Goal: Task Accomplishment & Management: Use online tool/utility

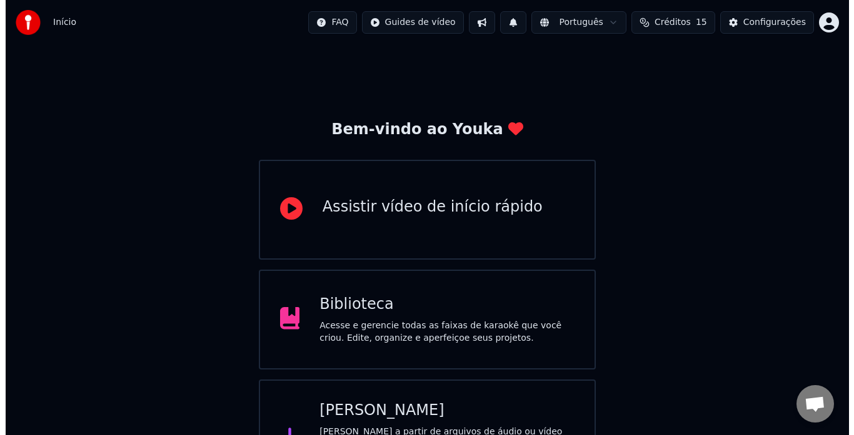
scroll to position [49, 0]
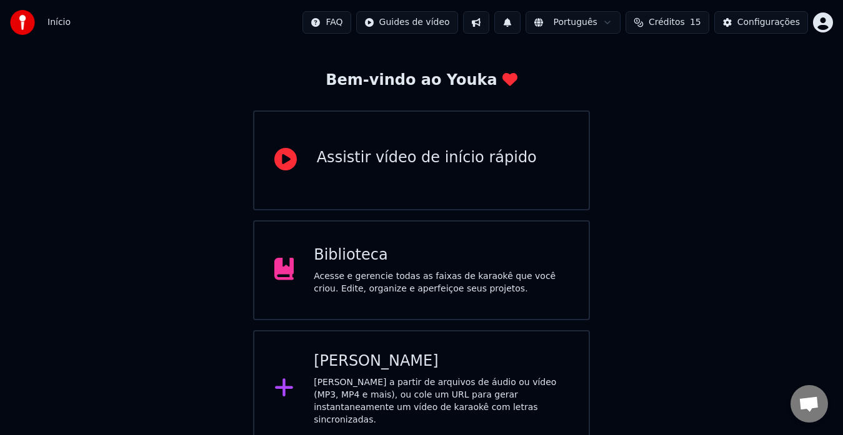
click at [392, 354] on div "[PERSON_NAME]" at bounding box center [441, 362] width 255 height 20
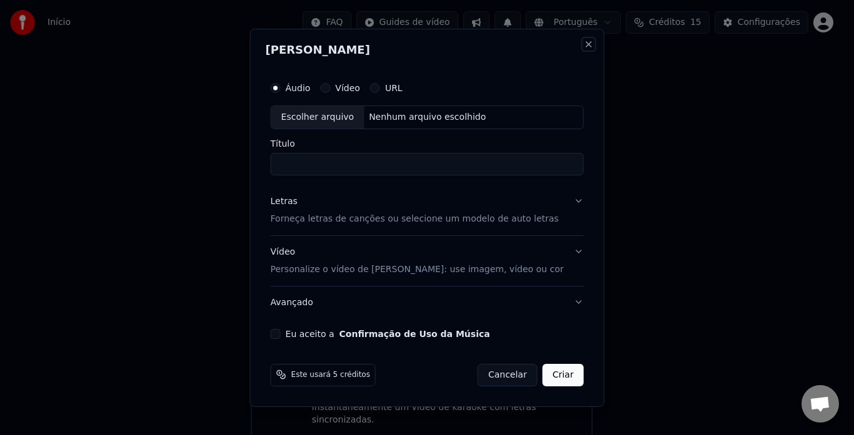
click at [583, 44] on button "Close" at bounding box center [588, 44] width 10 height 10
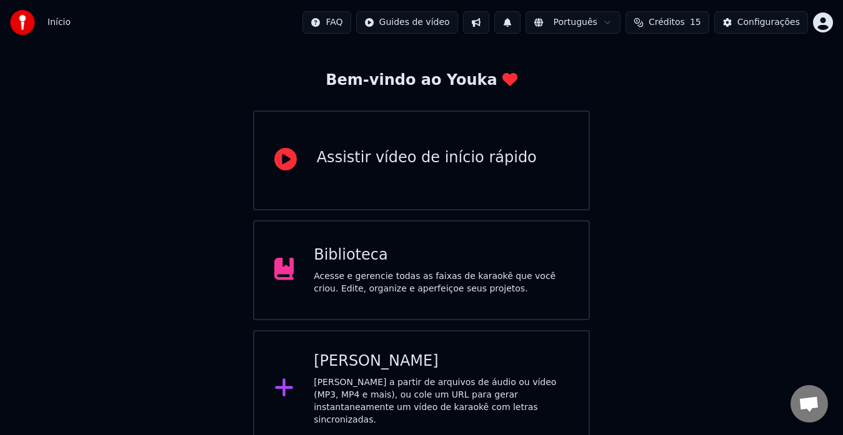
click at [374, 358] on div "[PERSON_NAME]" at bounding box center [441, 362] width 255 height 20
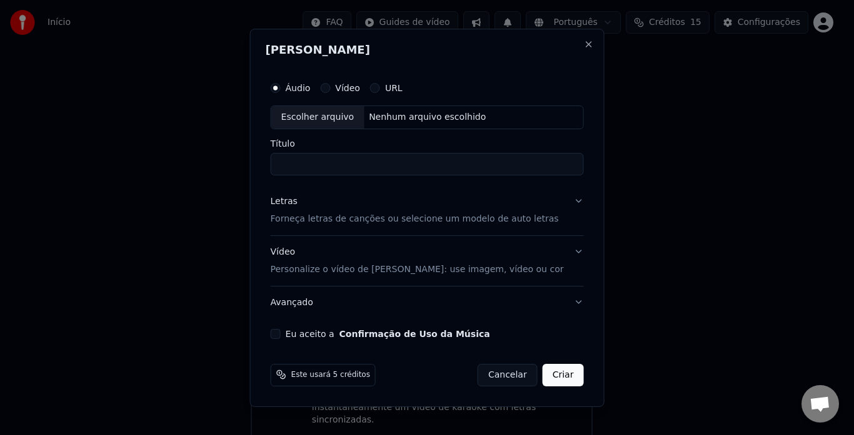
click at [314, 116] on div "Escolher arquivo" at bounding box center [317, 117] width 93 height 22
drag, startPoint x: 314, startPoint y: 168, endPoint x: 225, endPoint y: 162, distance: 89.6
click at [225, 162] on body "**********" at bounding box center [421, 199] width 843 height 497
click at [369, 167] on input "**********" at bounding box center [427, 164] width 313 height 22
type input "**********"
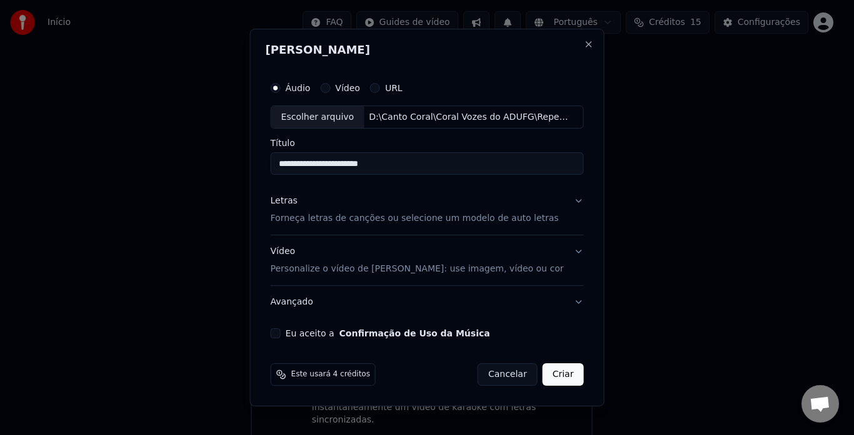
click at [569, 200] on button "Letras Forneça letras de canções ou selecione um modelo de auto letras" at bounding box center [427, 211] width 313 height 50
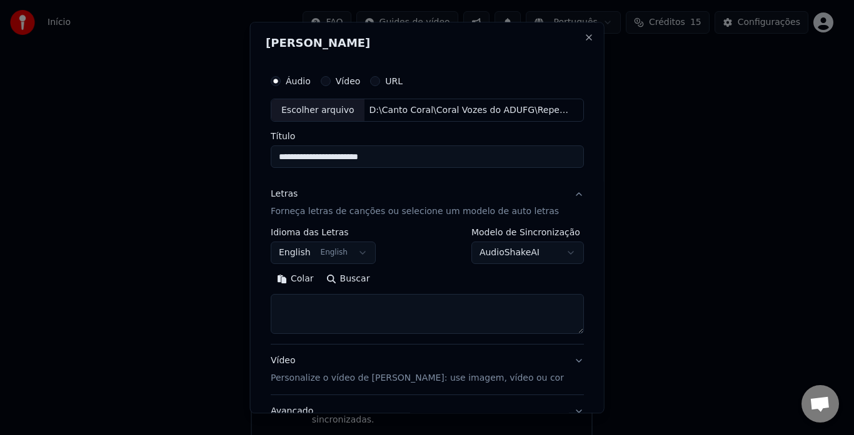
click at [356, 252] on body "**********" at bounding box center [421, 199] width 843 height 497
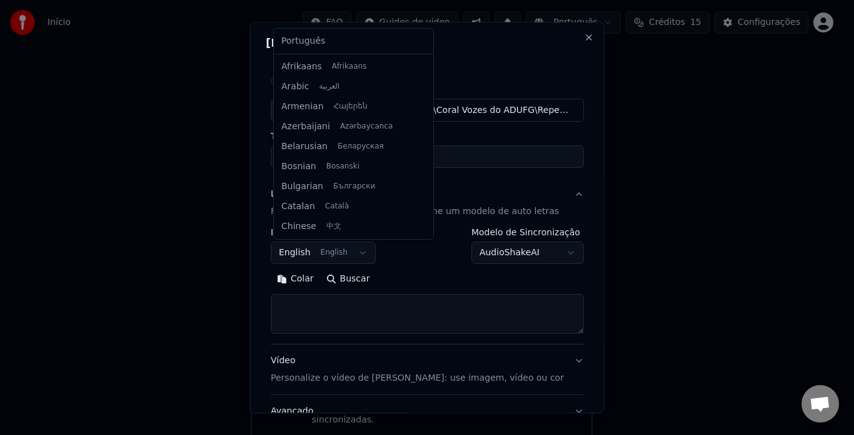
scroll to position [100, 0]
select select "**"
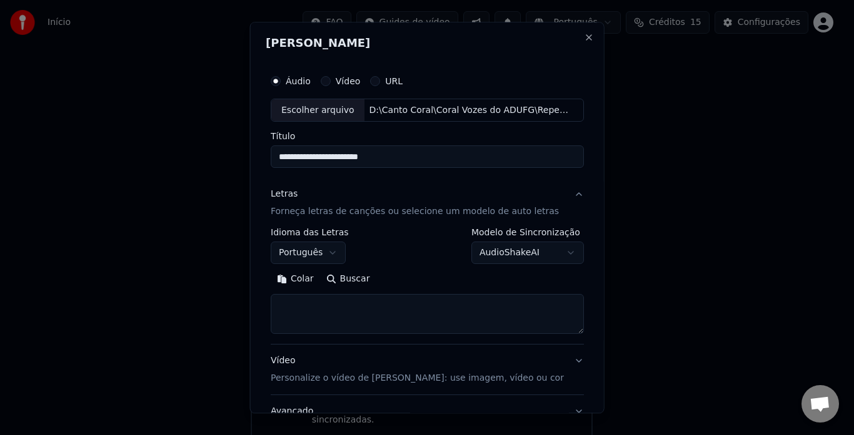
click at [541, 316] on textarea at bounding box center [427, 315] width 313 height 40
paste textarea "**********"
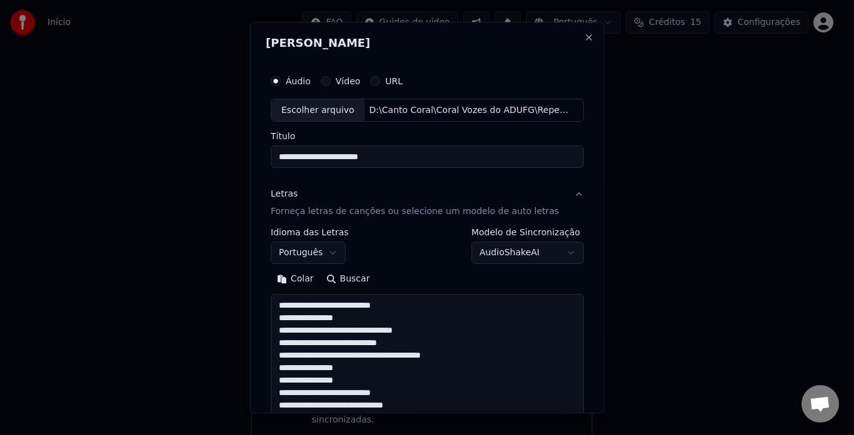
scroll to position [590, 0]
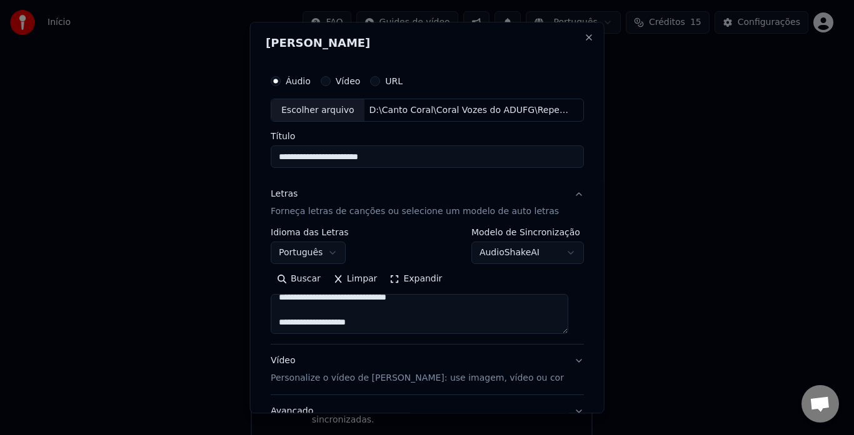
type textarea "**********"
click at [565, 354] on button "Vídeo Personalize o vídeo de karaokê: use imagem, vídeo ou cor" at bounding box center [427, 371] width 313 height 50
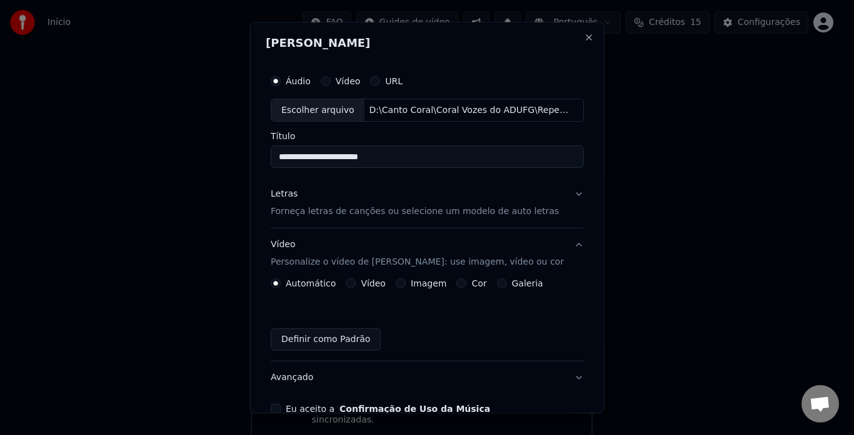
click at [353, 282] on button "Vídeo" at bounding box center [351, 284] width 10 height 10
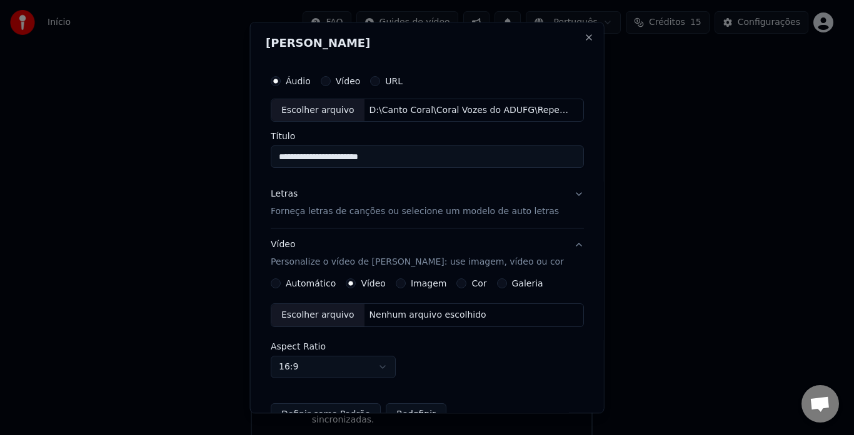
click at [333, 310] on div "Escolher arquivo" at bounding box center [317, 316] width 93 height 22
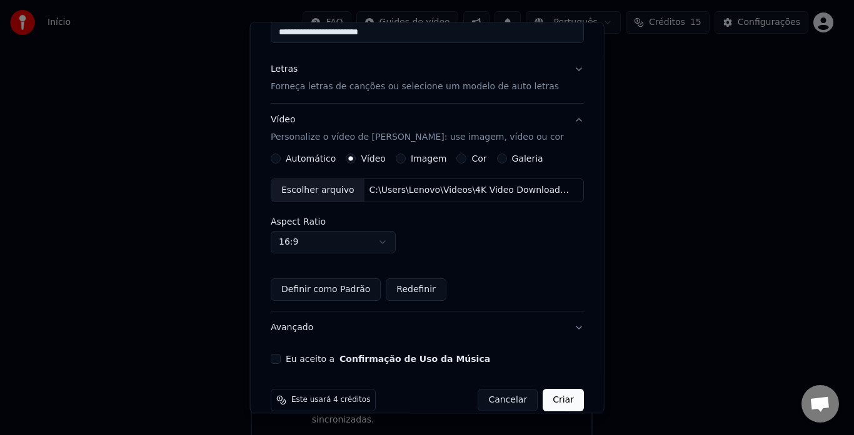
scroll to position [144, 0]
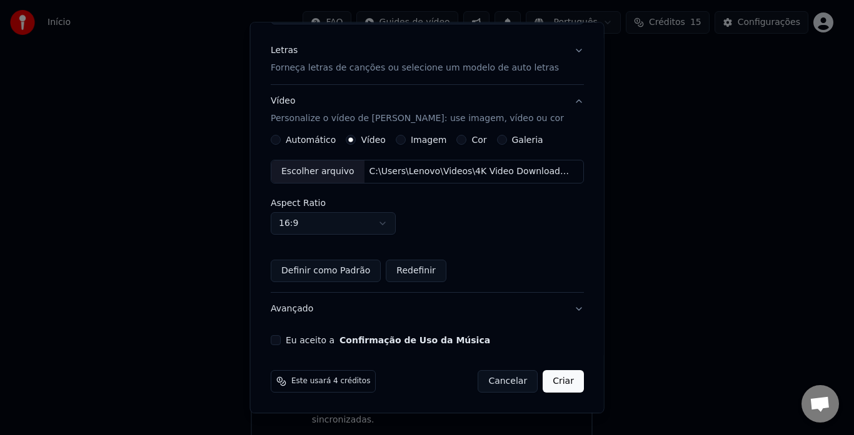
click at [275, 339] on button "Eu aceito a Confirmação de Uso da Música" at bounding box center [276, 341] width 10 height 10
click at [549, 384] on button "Criar" at bounding box center [562, 382] width 41 height 22
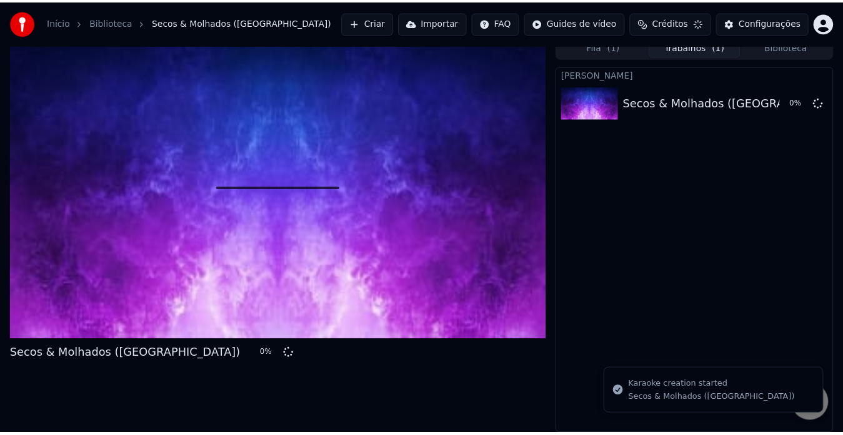
scroll to position [9, 0]
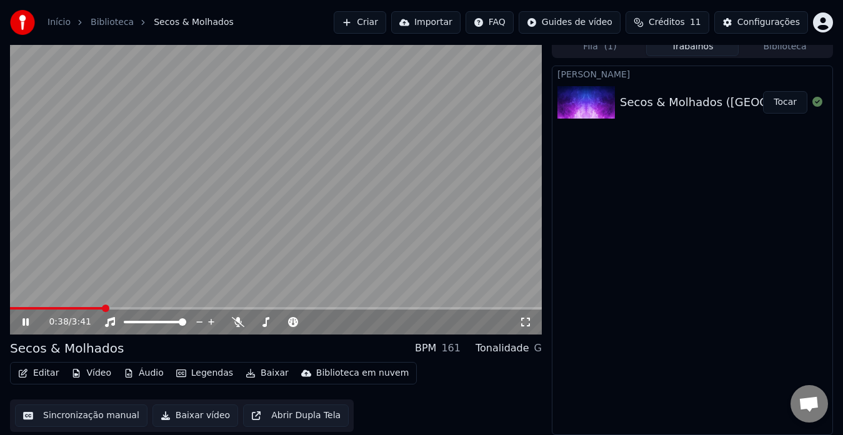
click at [23, 317] on icon at bounding box center [34, 322] width 29 height 10
click at [10, 305] on span at bounding box center [13, 308] width 7 height 7
click at [99, 372] on button "Vídeo" at bounding box center [91, 373] width 50 height 17
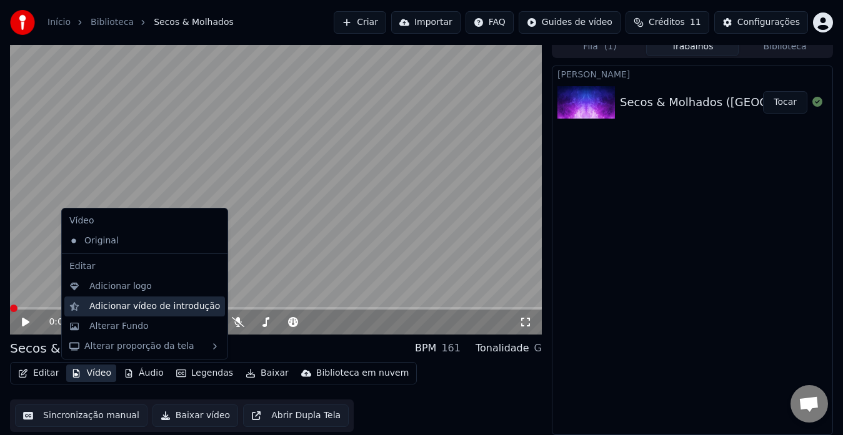
click at [117, 307] on div "Adicionar vídeo de introdução" at bounding box center [154, 307] width 131 height 12
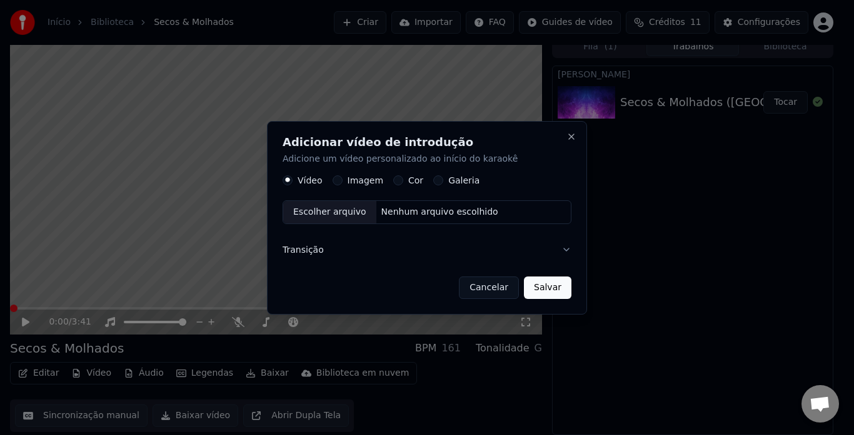
click at [330, 215] on div "Escolher arquivo" at bounding box center [329, 212] width 93 height 22
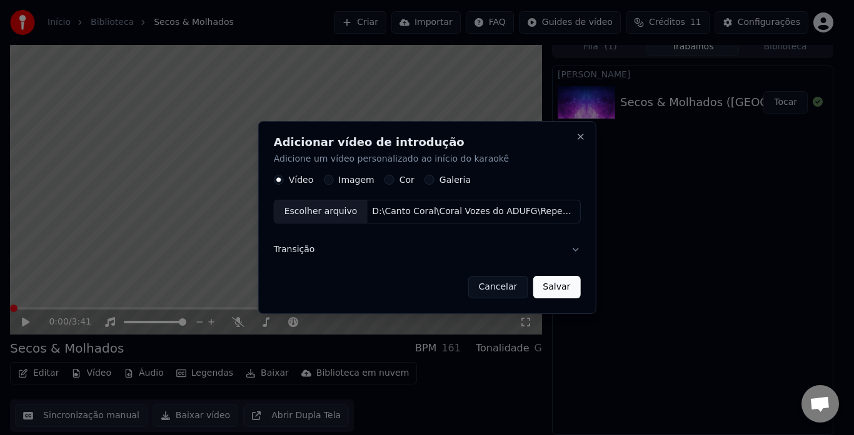
click at [556, 289] on button "Salvar" at bounding box center [555, 287] width 47 height 22
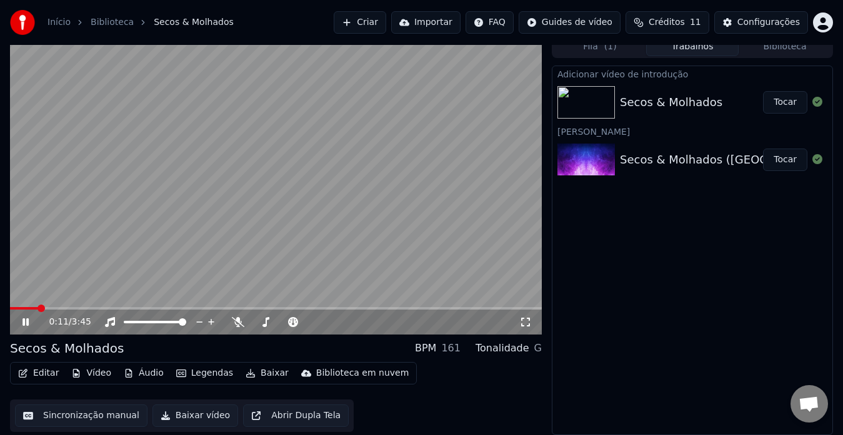
click at [27, 317] on icon at bounding box center [34, 322] width 29 height 10
click at [10, 306] on span at bounding box center [13, 308] width 7 height 7
click at [23, 326] on icon at bounding box center [25, 322] width 7 height 9
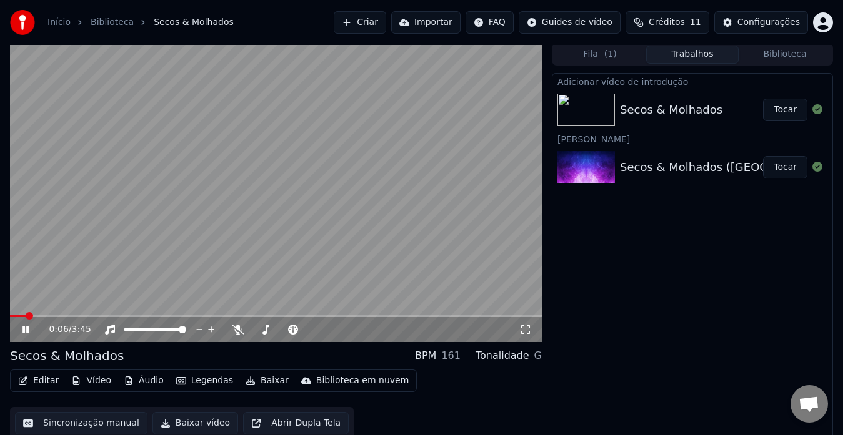
scroll to position [0, 0]
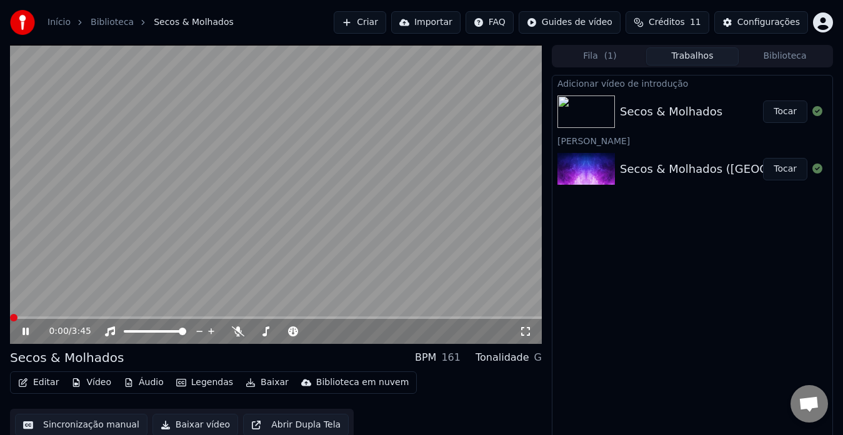
click at [10, 319] on span at bounding box center [13, 317] width 7 height 7
click at [21, 331] on icon at bounding box center [34, 332] width 29 height 10
click at [236, 331] on icon at bounding box center [238, 332] width 12 height 10
click at [10, 314] on span at bounding box center [13, 317] width 7 height 7
click at [31, 329] on icon at bounding box center [34, 332] width 29 height 10
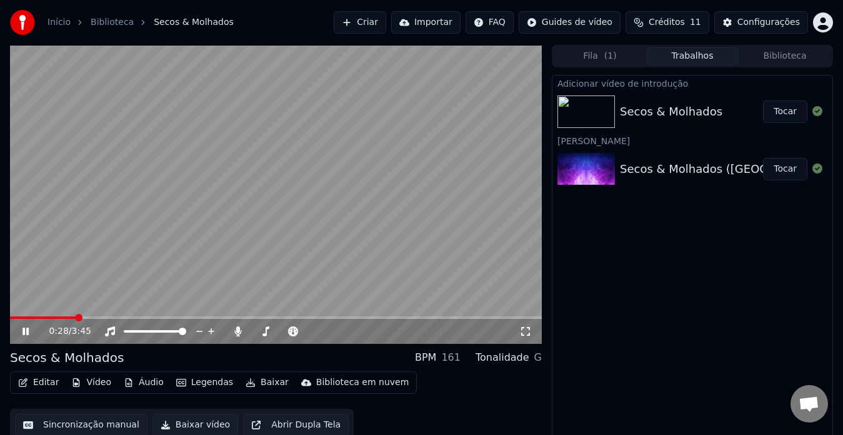
click at [25, 332] on icon at bounding box center [25, 331] width 6 height 7
click at [239, 329] on icon at bounding box center [238, 332] width 7 height 10
click at [10, 314] on span at bounding box center [13, 317] width 7 height 7
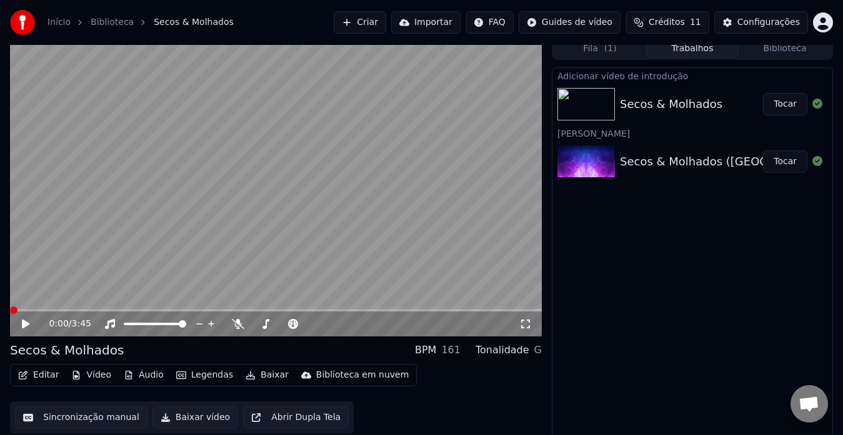
scroll to position [9, 0]
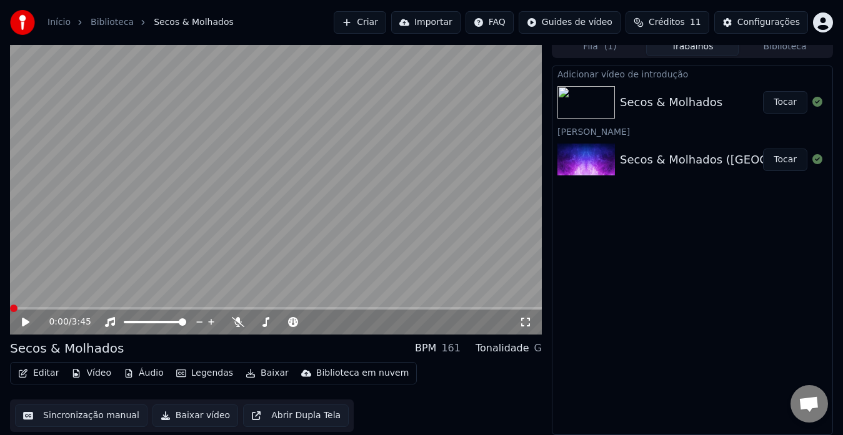
click at [199, 418] on button "Baixar vídeo" at bounding box center [195, 416] width 86 height 22
